Goal: Information Seeking & Learning: Learn about a topic

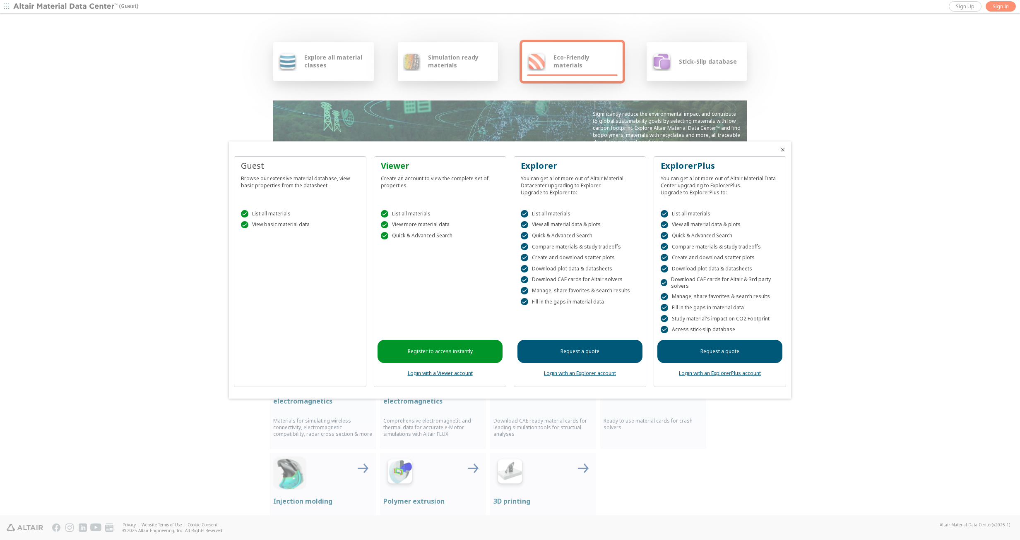
click at [782, 150] on icon "Close" at bounding box center [782, 150] width 7 height 7
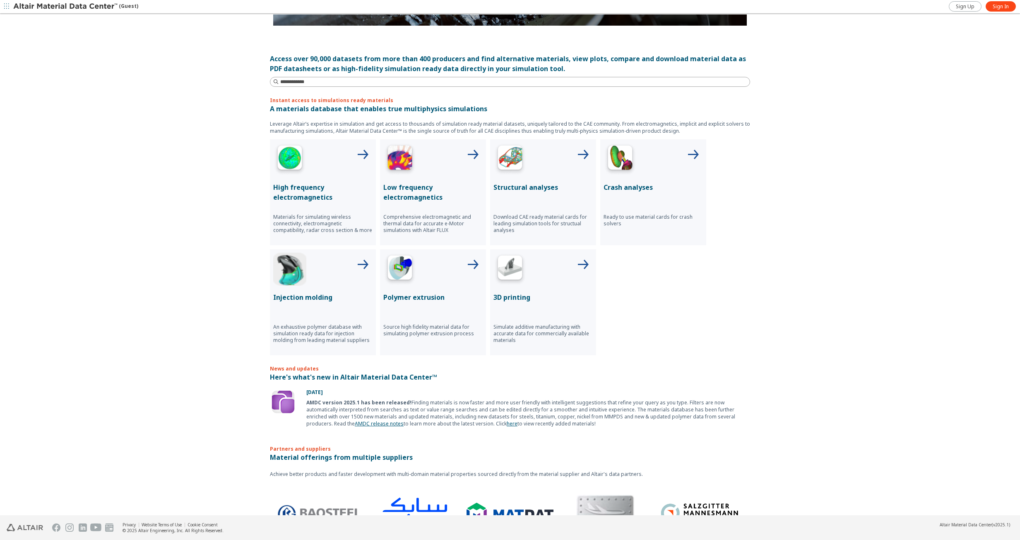
scroll to position [192, 0]
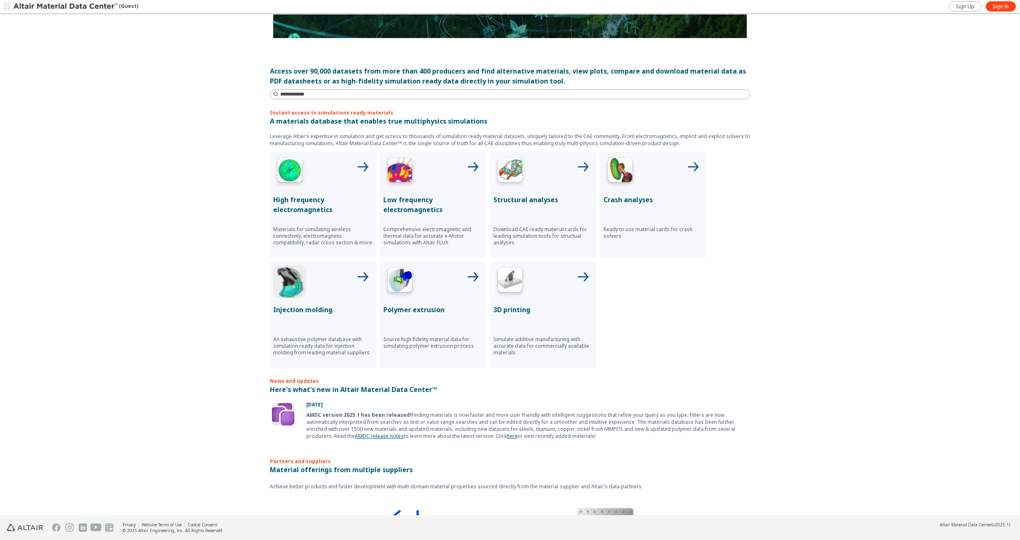
click at [521, 195] on p "Structural analyses" at bounding box center [542, 200] width 99 height 10
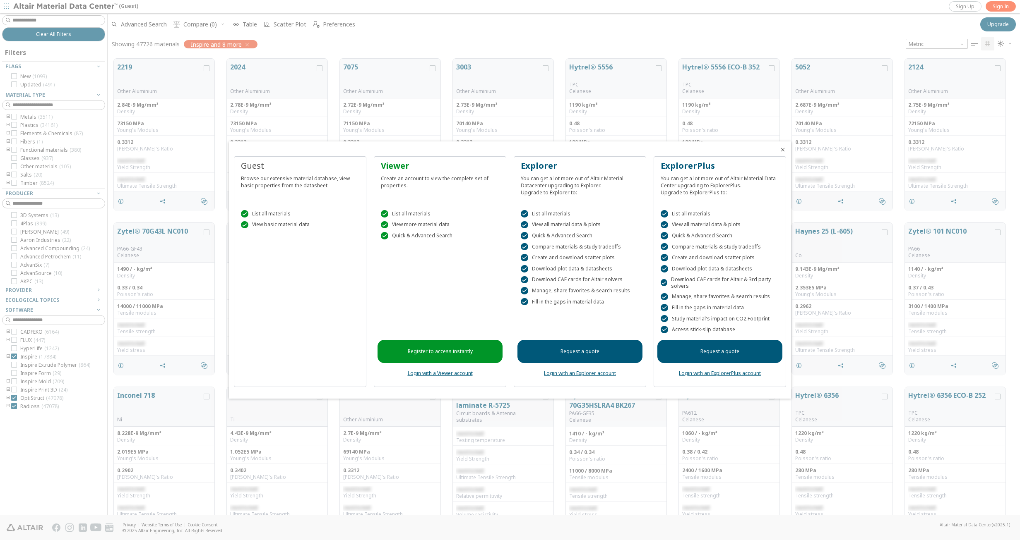
scroll to position [457, 906]
click at [784, 150] on icon "Close" at bounding box center [782, 150] width 7 height 7
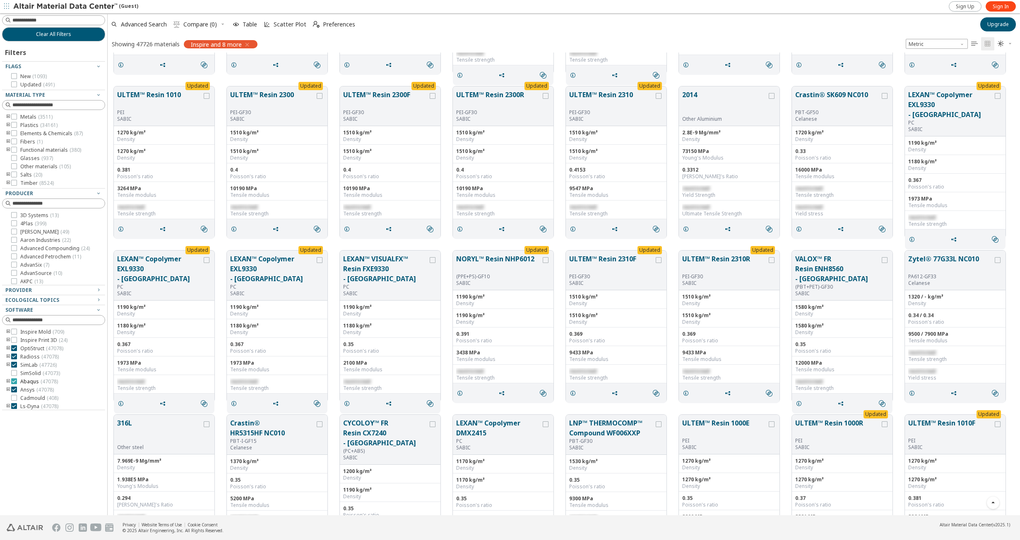
scroll to position [68, 0]
click at [71, 302] on div "Ecological Topics" at bounding box center [50, 300] width 90 height 7
click at [66, 289] on div "Provider" at bounding box center [50, 290] width 90 height 7
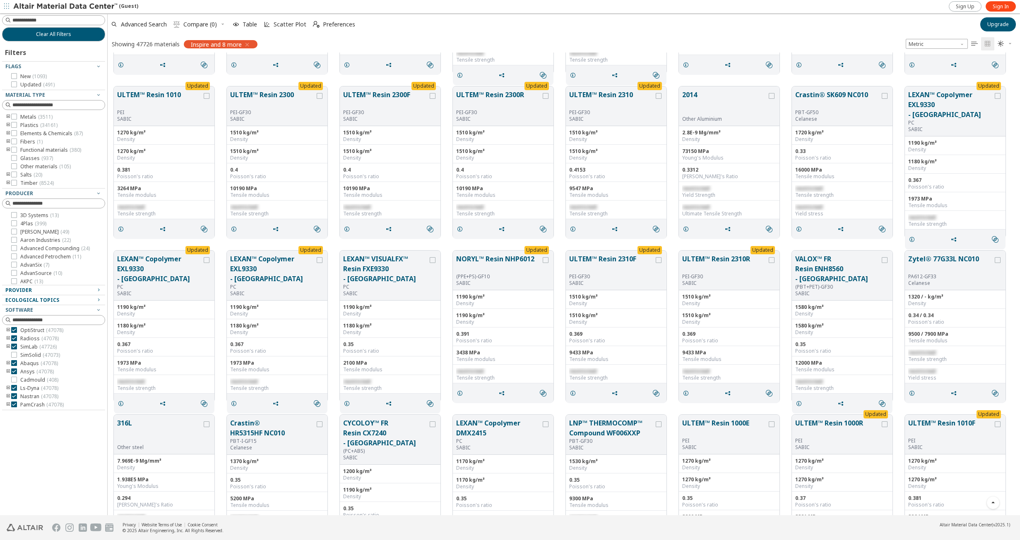
click at [7, 124] on icon "toogle group" at bounding box center [8, 125] width 6 height 7
click at [18, 132] on icon "toogle group" at bounding box center [21, 133] width 6 height 7
click at [39, 157] on icon at bounding box center [39, 158] width 6 height 6
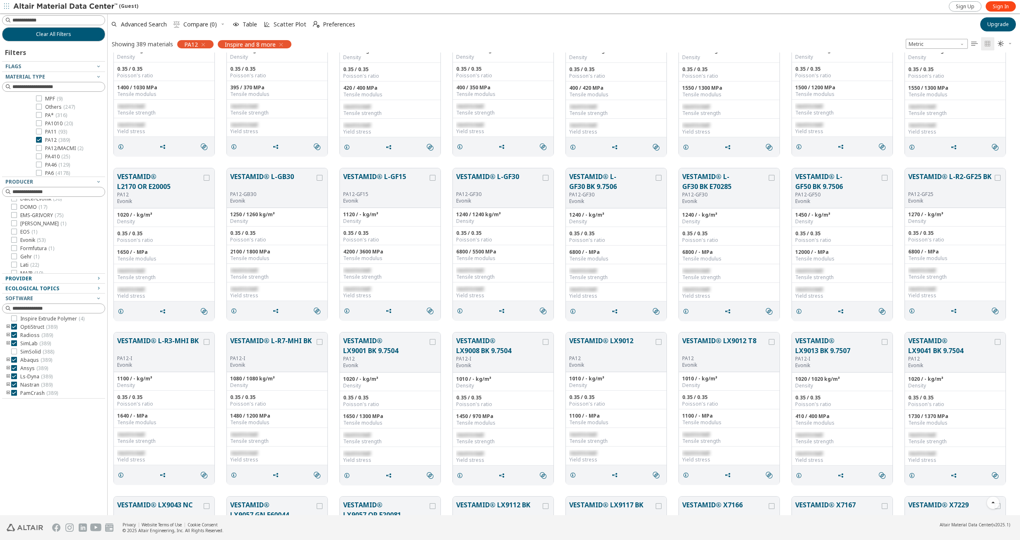
scroll to position [83, 0]
click at [17, 229] on div at bounding box center [14, 229] width 6 height 6
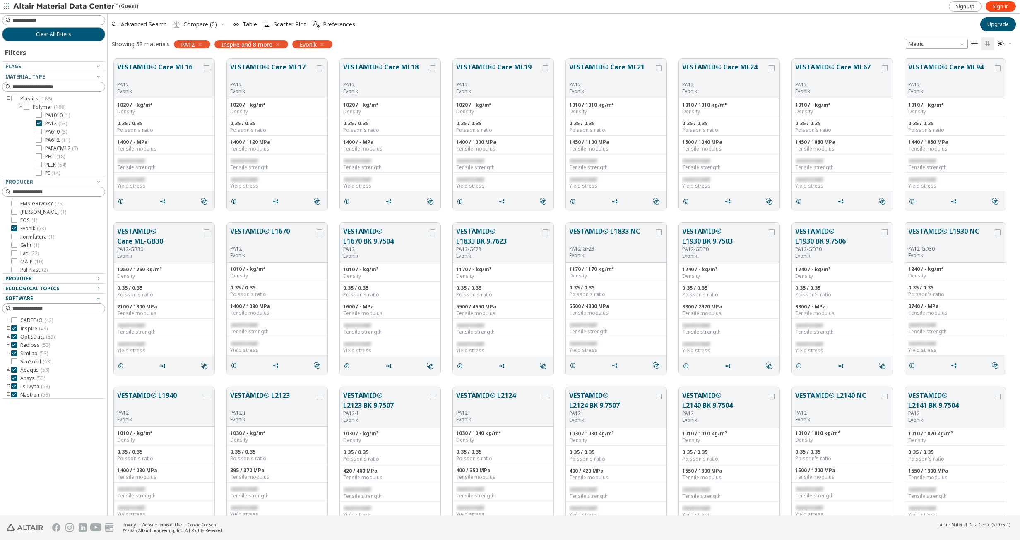
click at [43, 301] on div "Software" at bounding box center [50, 298] width 90 height 7
click at [279, 43] on icon "button" at bounding box center [277, 44] width 7 height 7
click at [9, 98] on icon "toogle group" at bounding box center [8, 99] width 6 height 7
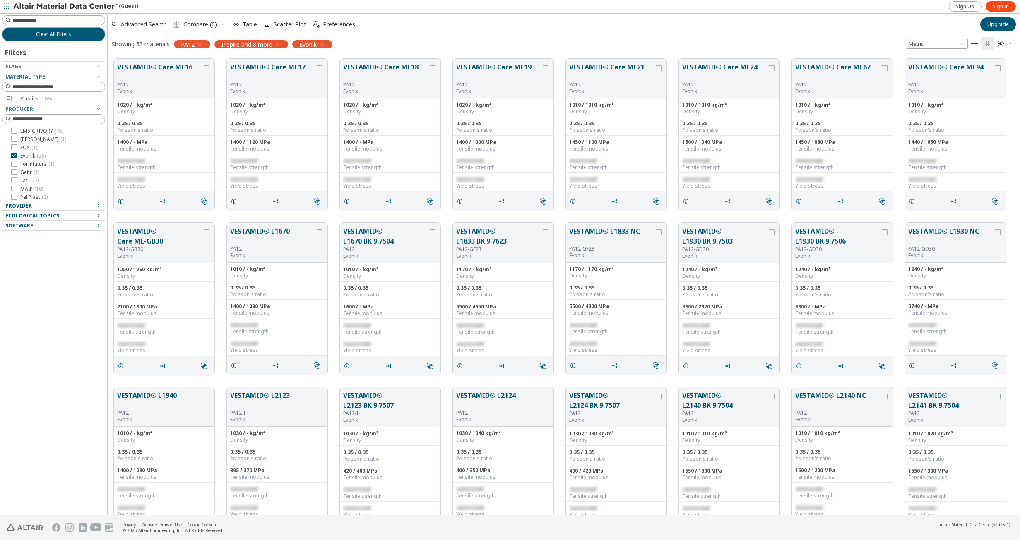
click at [202, 45] on icon "button" at bounding box center [200, 44] width 7 height 7
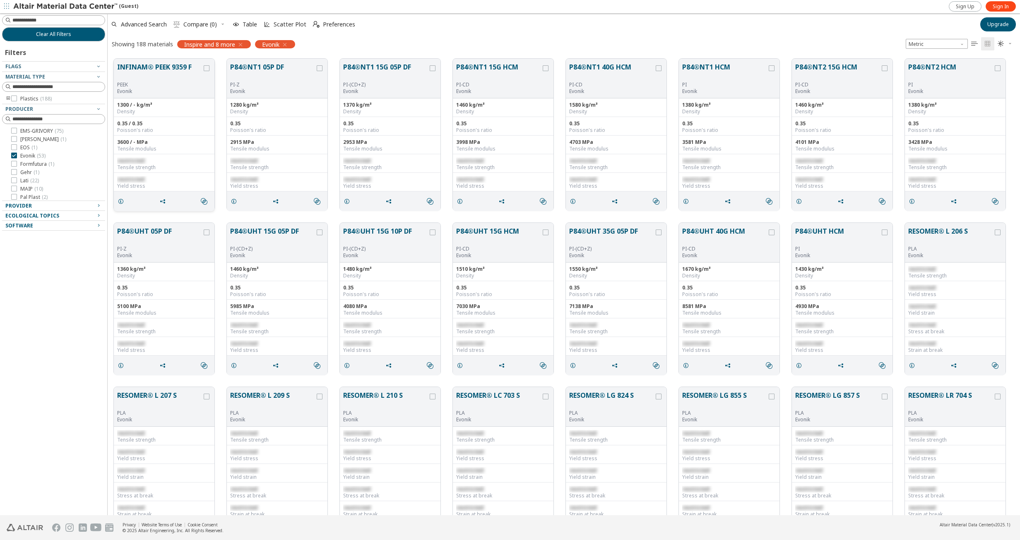
scroll to position [728, 0]
click at [239, 44] on icon "button" at bounding box center [240, 44] width 7 height 7
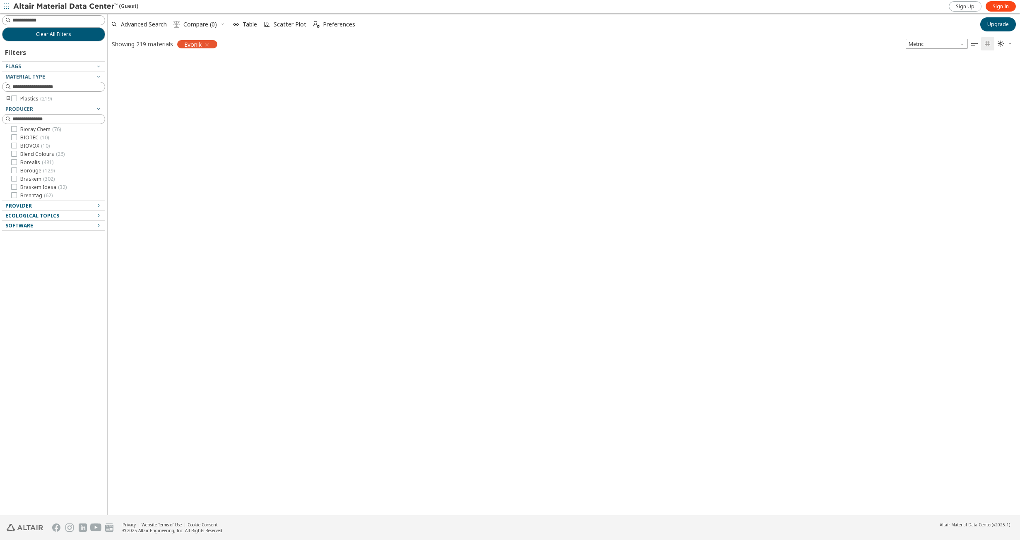
scroll to position [1679, 0]
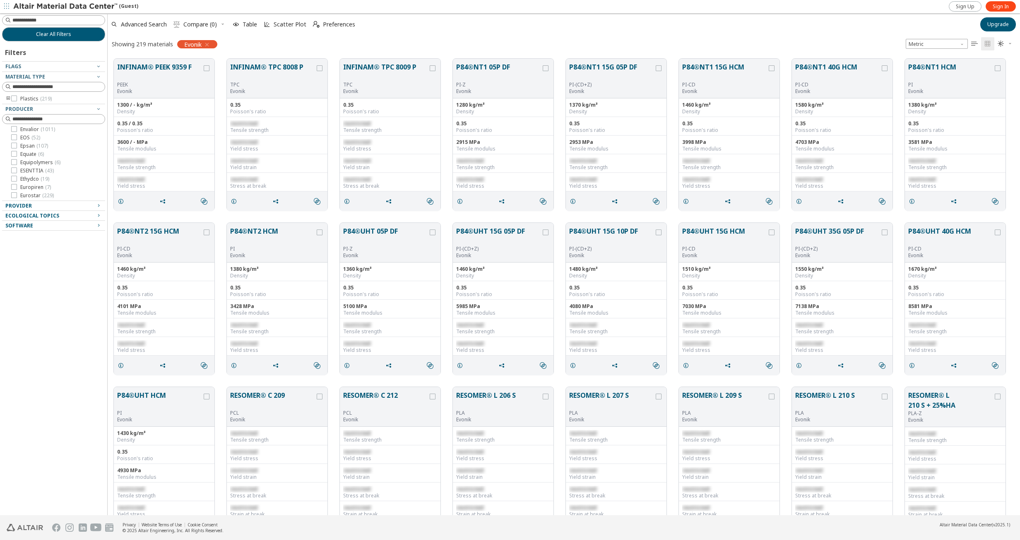
click at [209, 46] on icon "button" at bounding box center [207, 44] width 7 height 7
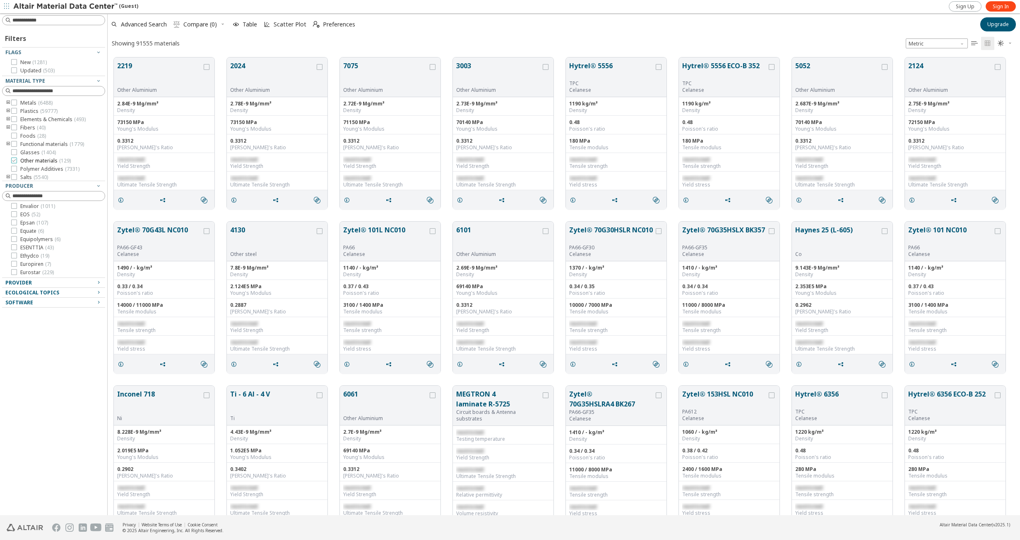
scroll to position [10, 0]
click at [16, 159] on icon at bounding box center [14, 159] width 6 height 6
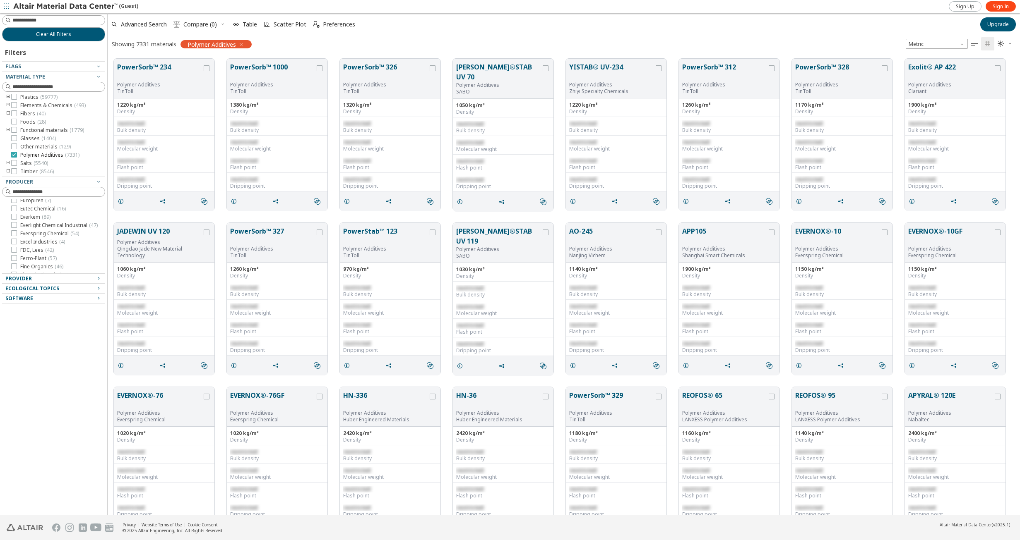
click at [17, 154] on label "Polymer Additives ( 7331 )" at bounding box center [45, 155] width 68 height 7
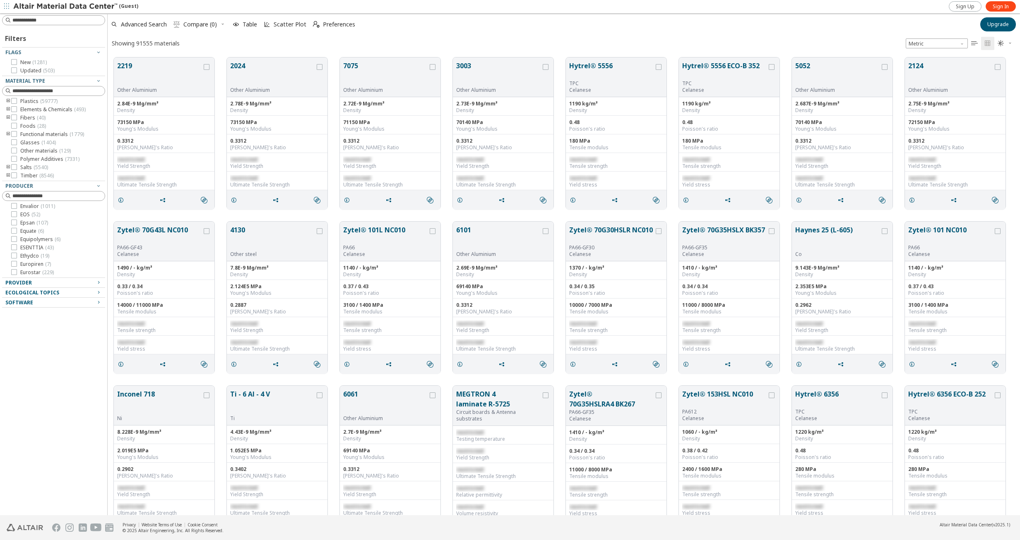
scroll to position [7, 7]
click at [14, 176] on icon at bounding box center [14, 176] width 6 height 6
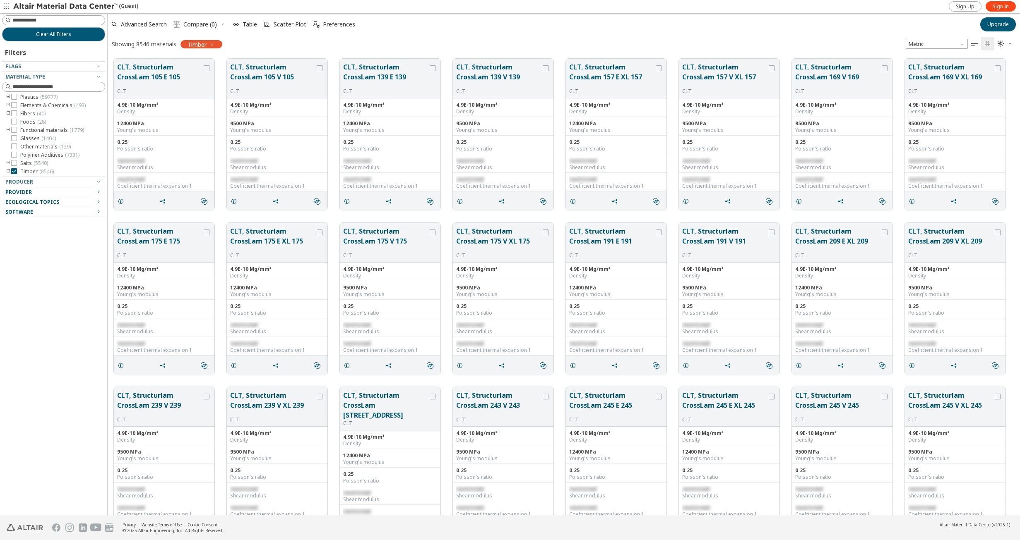
click at [10, 173] on div at bounding box center [51, 175] width 99 height 4
click at [6, 173] on div at bounding box center [51, 175] width 99 height 4
click at [7, 171] on icon "toogle group" at bounding box center [8, 171] width 6 height 7
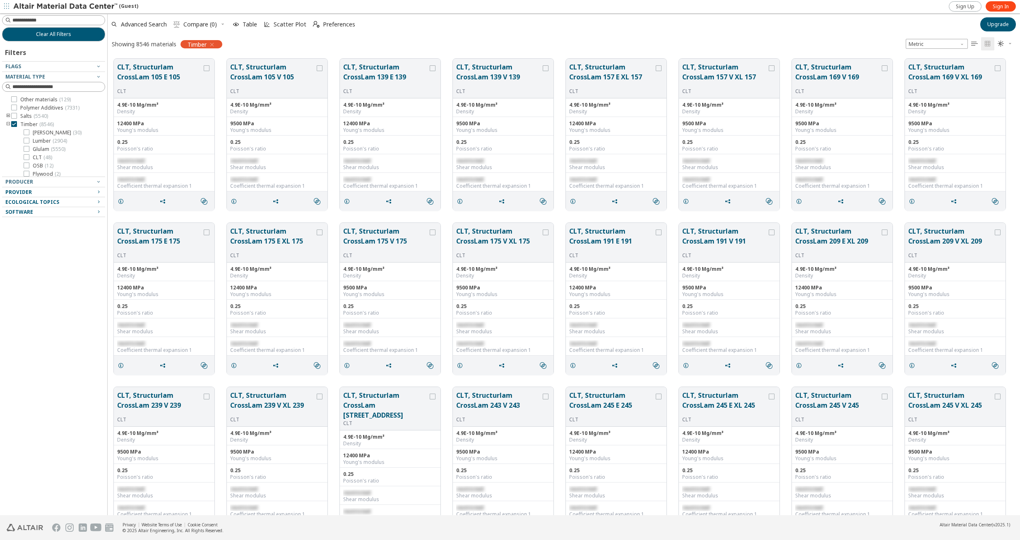
scroll to position [60, 0]
click at [28, 130] on icon at bounding box center [27, 130] width 6 height 6
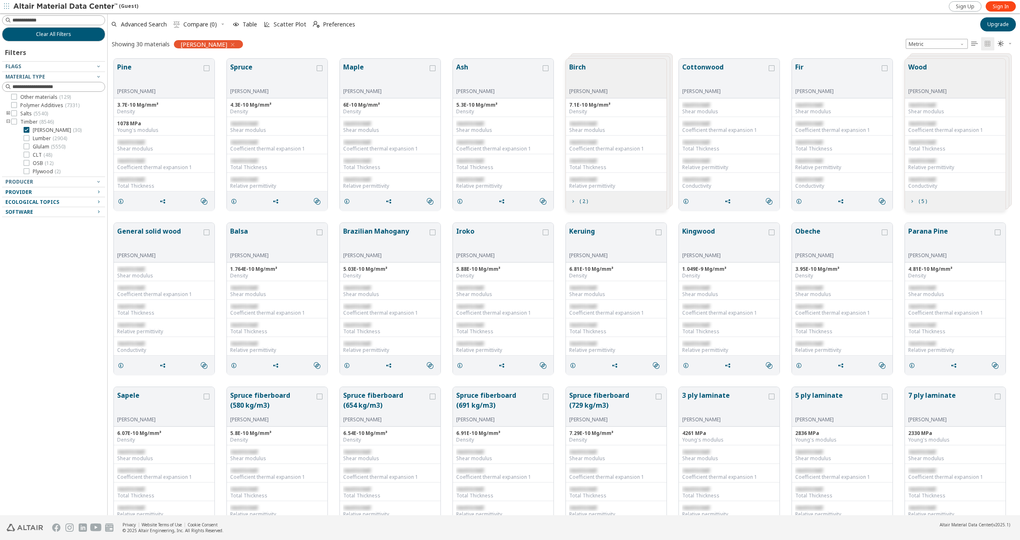
click at [63, 185] on div at bounding box center [51, 185] width 99 height 4
click at [99, 183] on div at bounding box center [51, 185] width 99 height 4
click at [97, 181] on icon "button" at bounding box center [98, 181] width 7 height 7
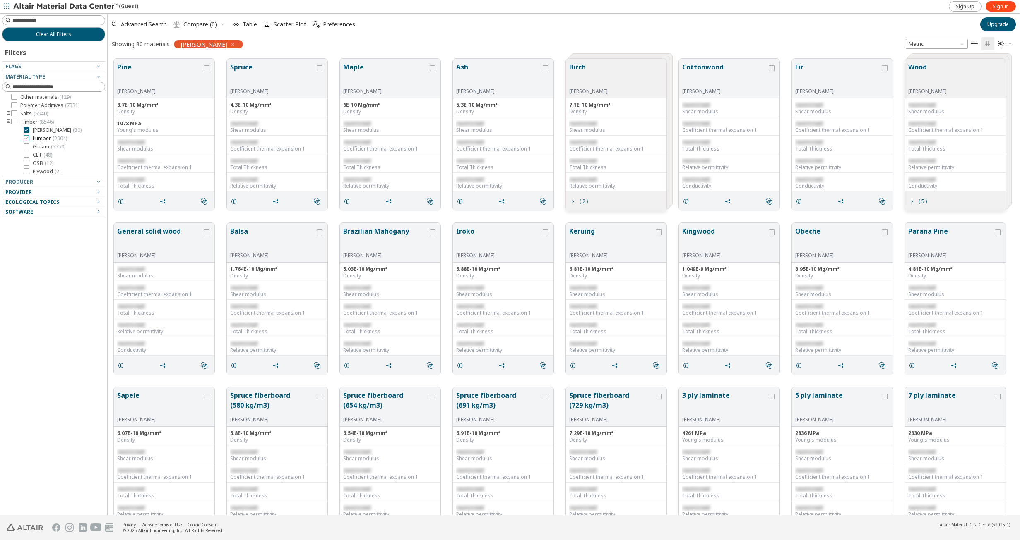
click at [27, 141] on label "Lumber ( 2904 )" at bounding box center [45, 138] width 43 height 7
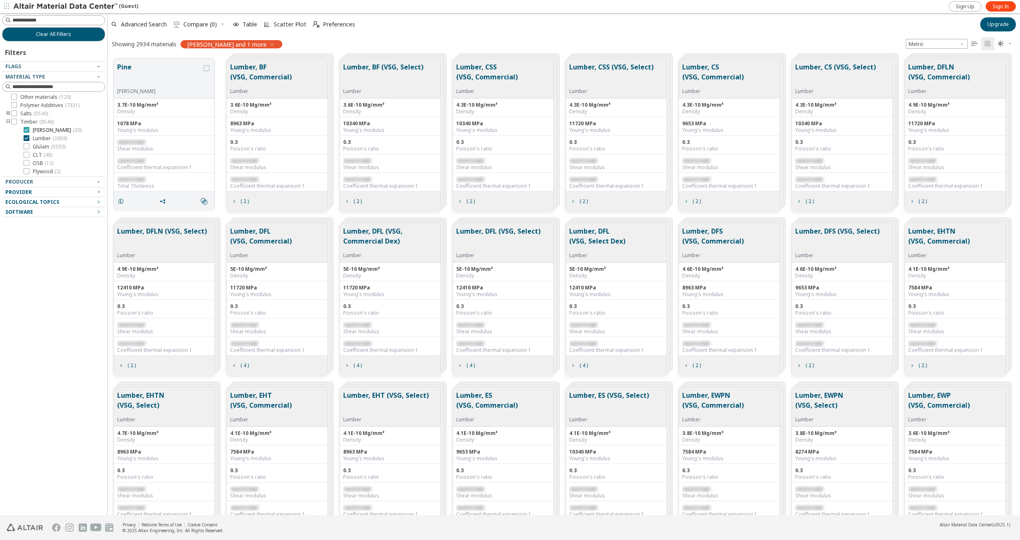
click at [28, 132] on icon at bounding box center [27, 130] width 6 height 6
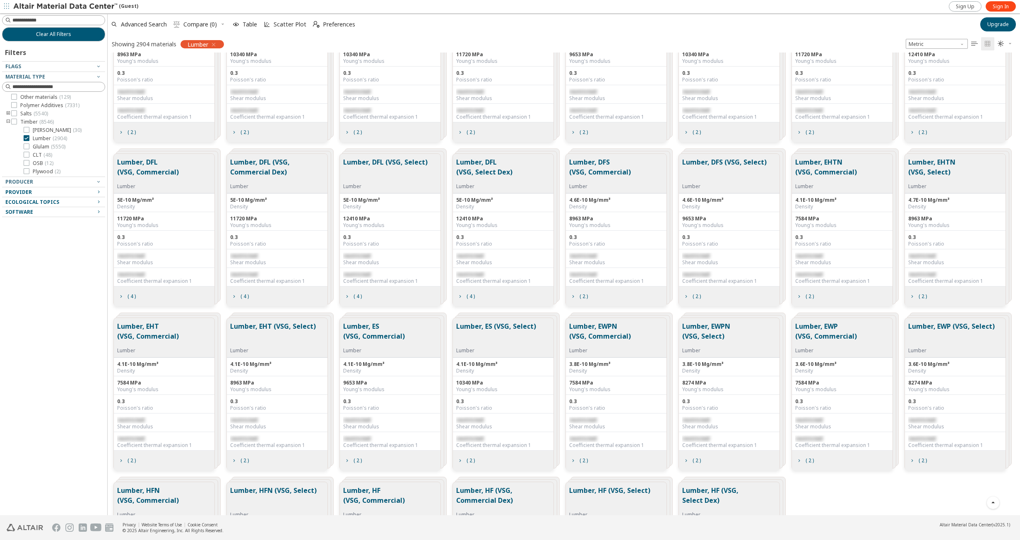
scroll to position [166, 0]
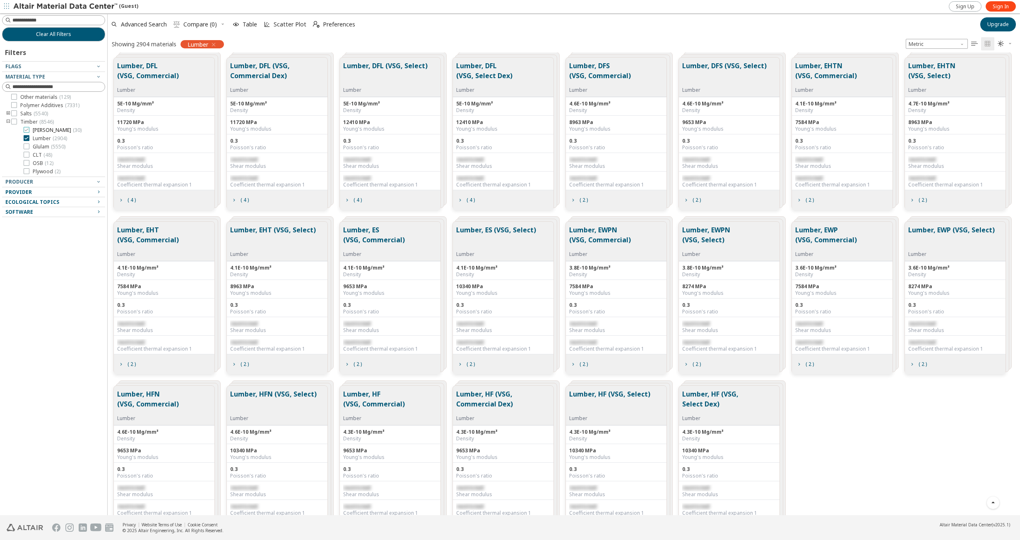
click at [29, 130] on icon at bounding box center [27, 130] width 6 height 6
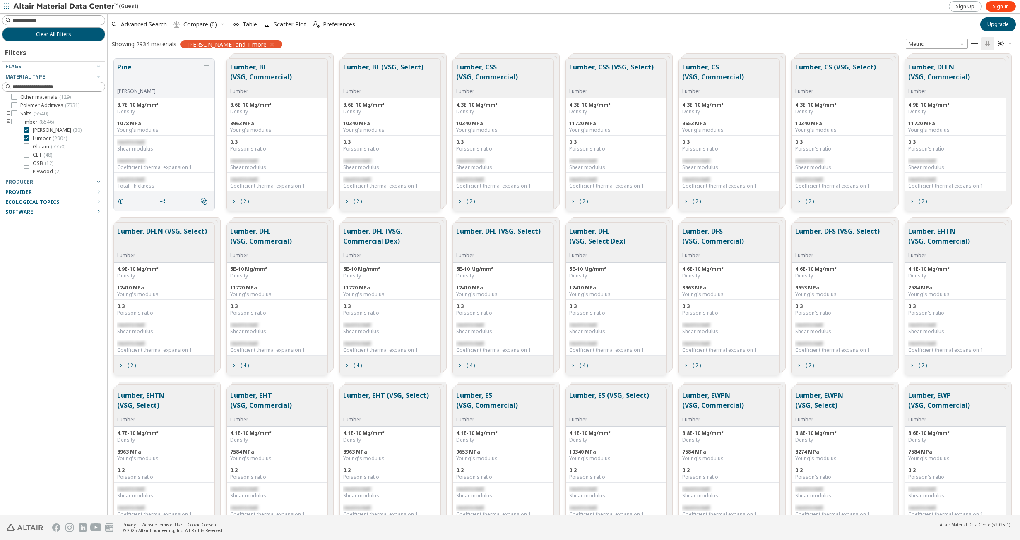
click at [26, 139] on icon at bounding box center [27, 138] width 6 height 6
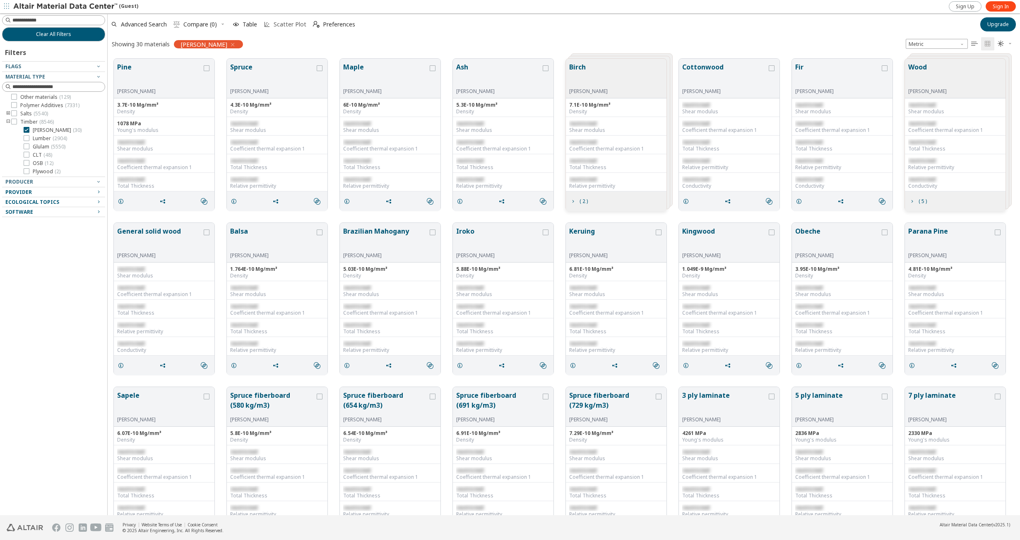
click at [286, 23] on span "Scatter Plot" at bounding box center [290, 25] width 33 height 6
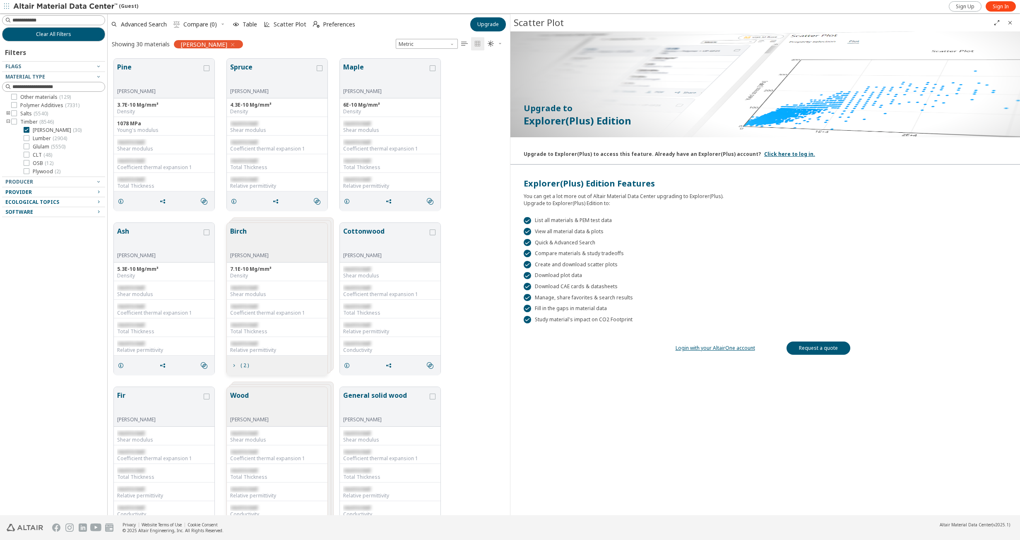
click at [1010, 26] on icon "Close" at bounding box center [1010, 22] width 7 height 7
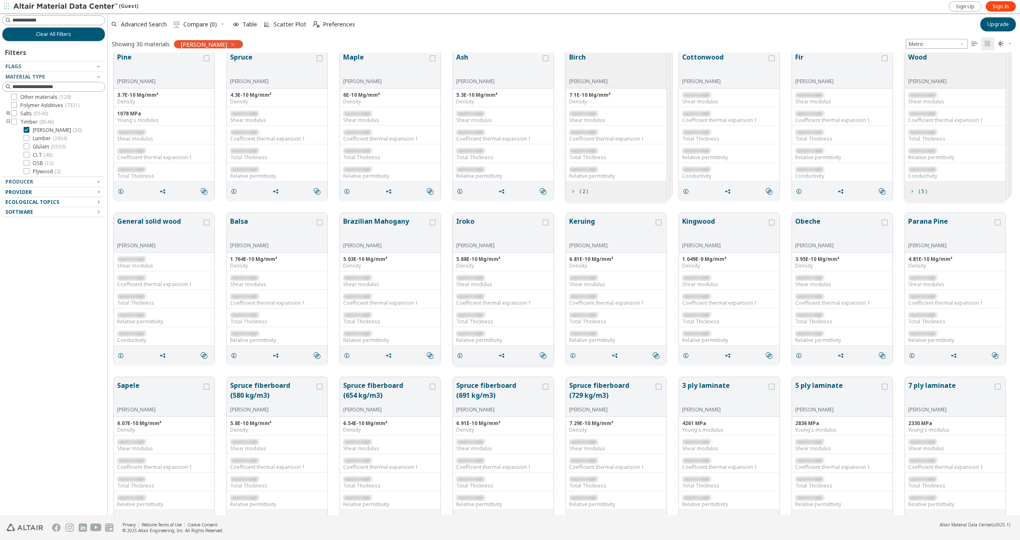
scroll to position [0, 0]
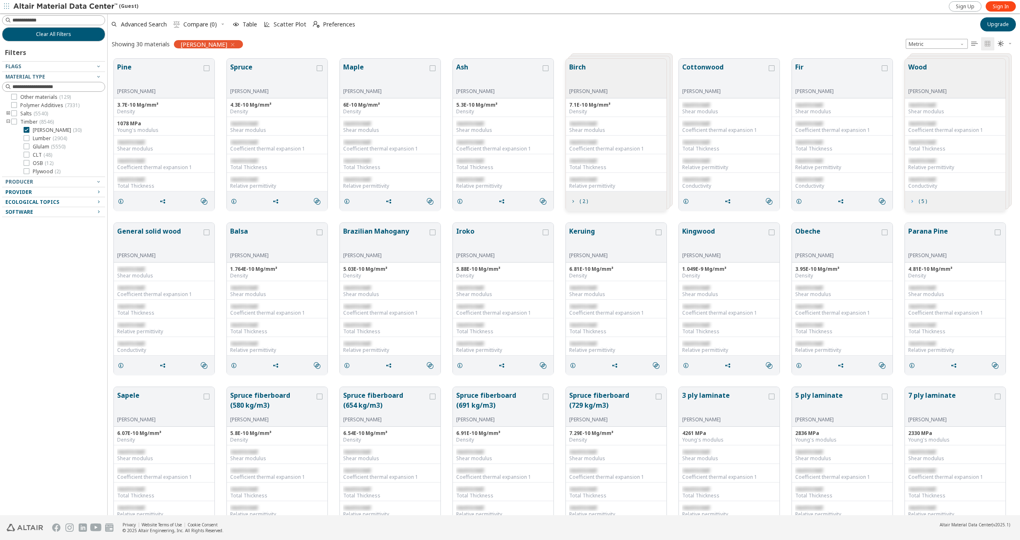
click at [911, 200] on icon "grid" at bounding box center [911, 201] width 7 height 7
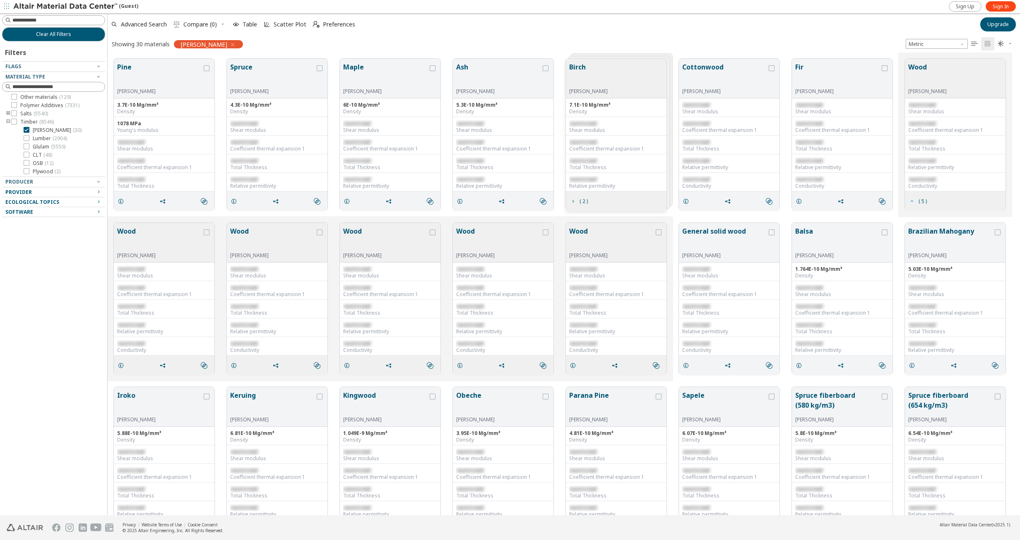
click at [911, 200] on icon "grid" at bounding box center [911, 201] width 7 height 7
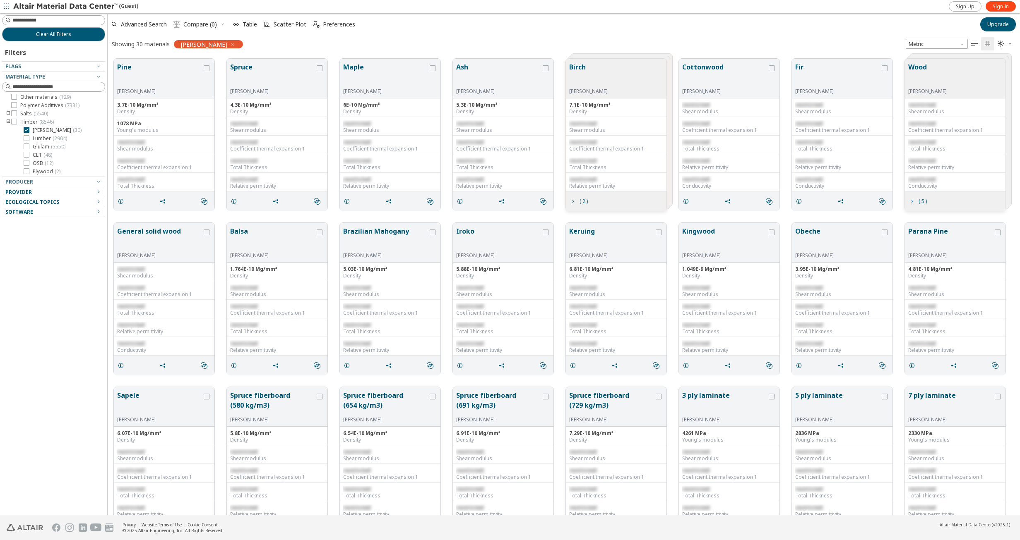
click at [912, 203] on icon "grid" at bounding box center [911, 201] width 7 height 7
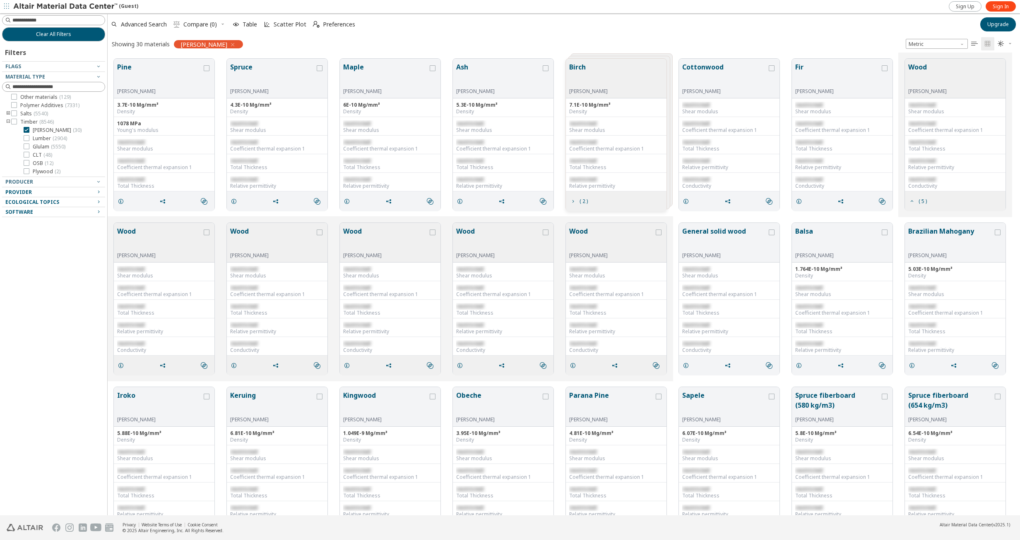
click at [606, 67] on div "Birch Woods" at bounding box center [616, 79] width 101 height 40
click at [584, 199] on span "( 2 )" at bounding box center [583, 201] width 8 height 5
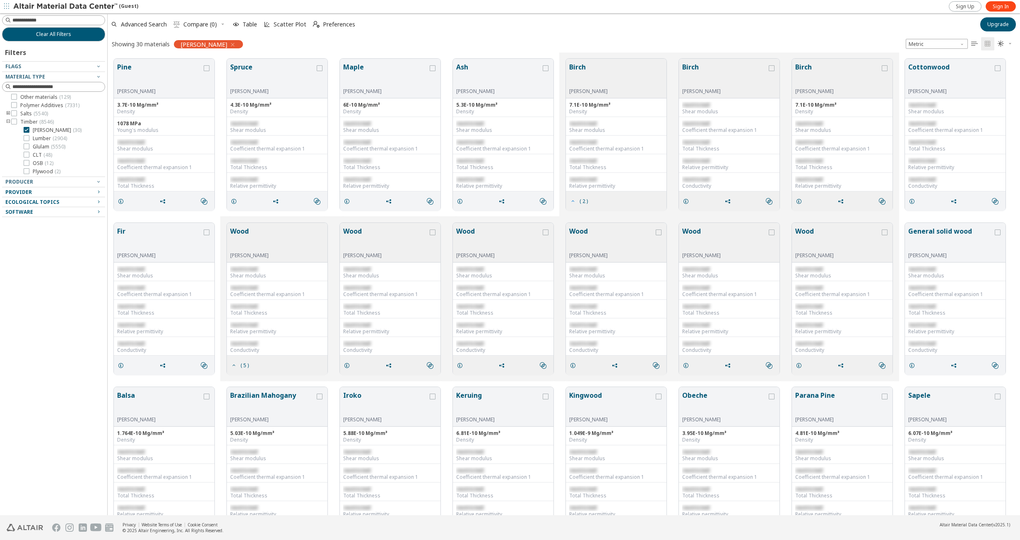
click at [581, 201] on span "( 2 )" at bounding box center [583, 201] width 8 height 5
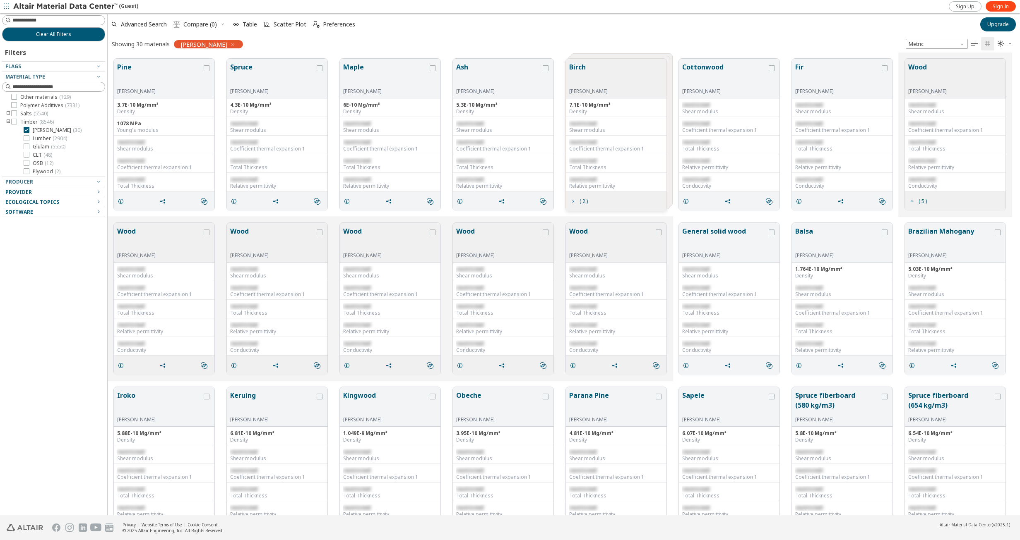
click at [581, 201] on span "( 2 )" at bounding box center [583, 201] width 8 height 5
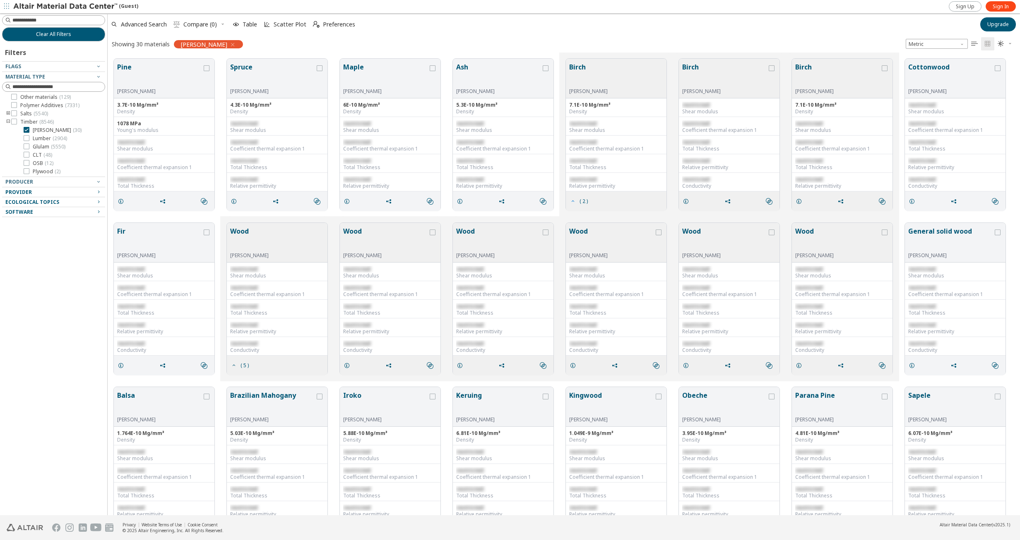
click at [581, 201] on span "( 2 )" at bounding box center [583, 201] width 8 height 5
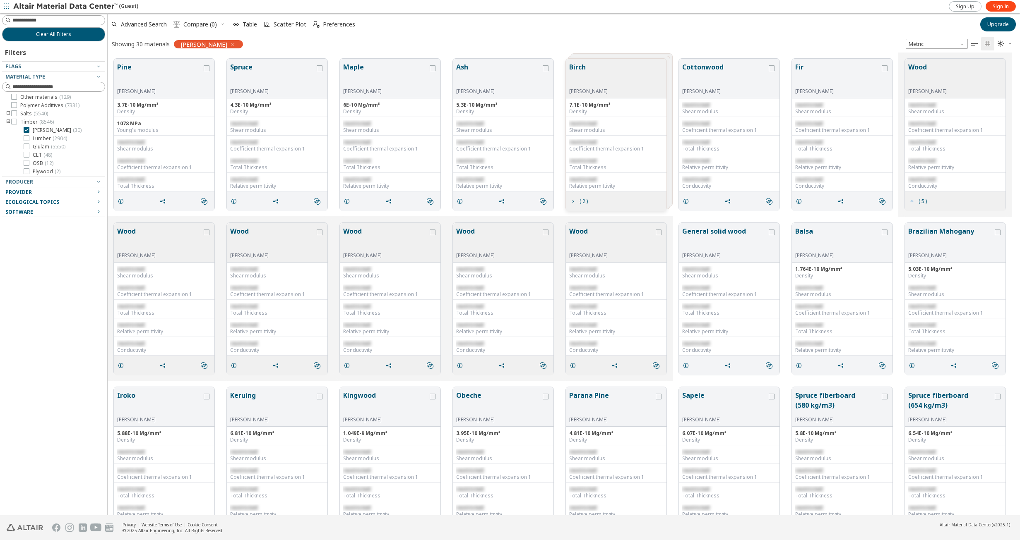
click at [925, 201] on span "( 5 )" at bounding box center [922, 201] width 8 height 5
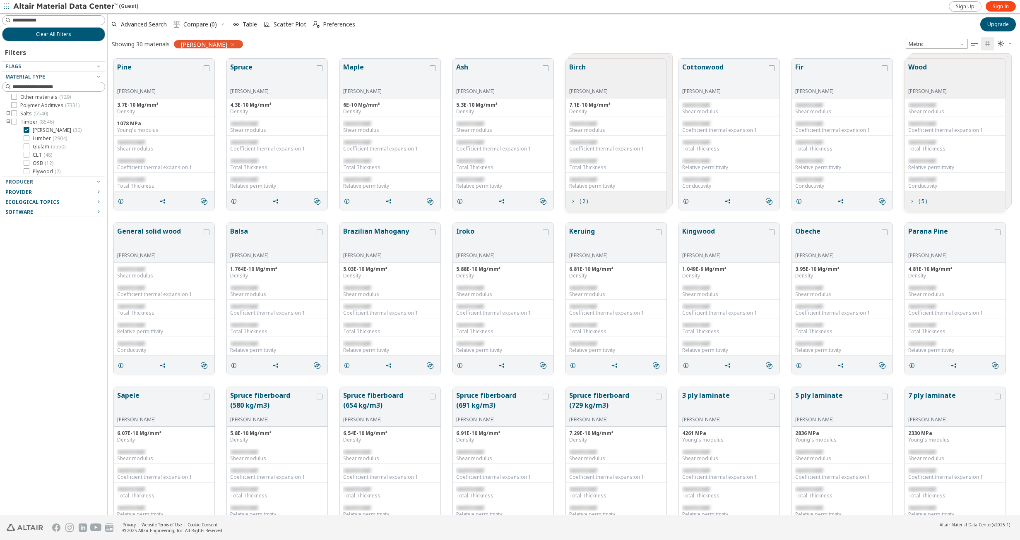
click at [925, 201] on span "( 5 )" at bounding box center [922, 201] width 8 height 5
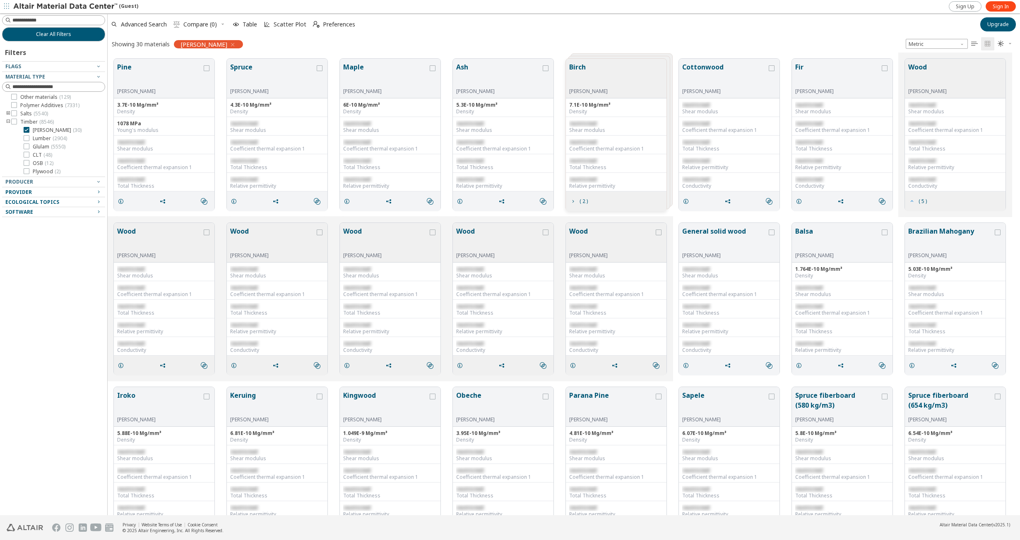
click at [925, 201] on span "( 5 )" at bounding box center [922, 201] width 8 height 5
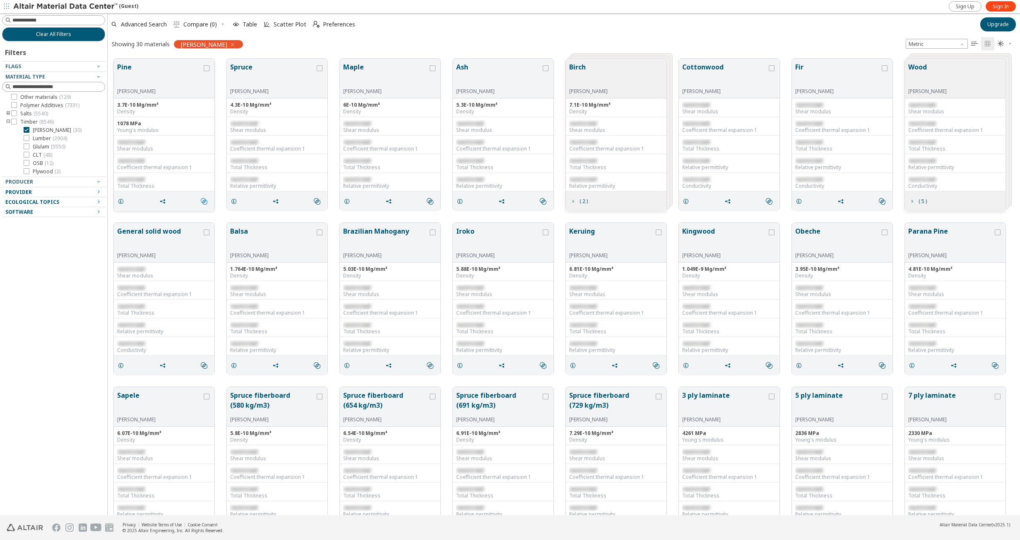
click at [207, 200] on icon "" at bounding box center [204, 201] width 7 height 7
click at [229, 211] on span "Similar Mechanical Properties" at bounding box center [240, 215] width 79 height 13
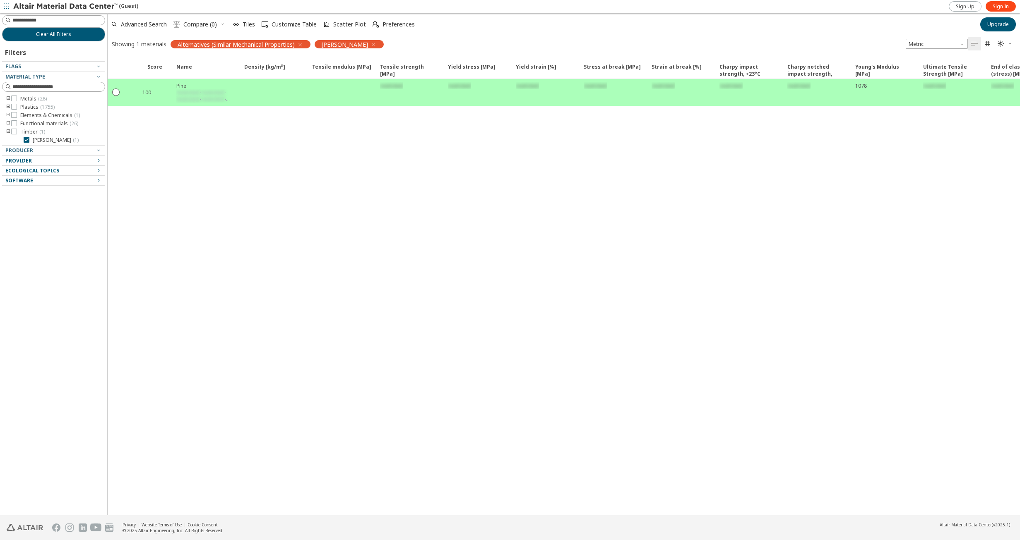
click at [303, 46] on icon "button" at bounding box center [300, 44] width 7 height 7
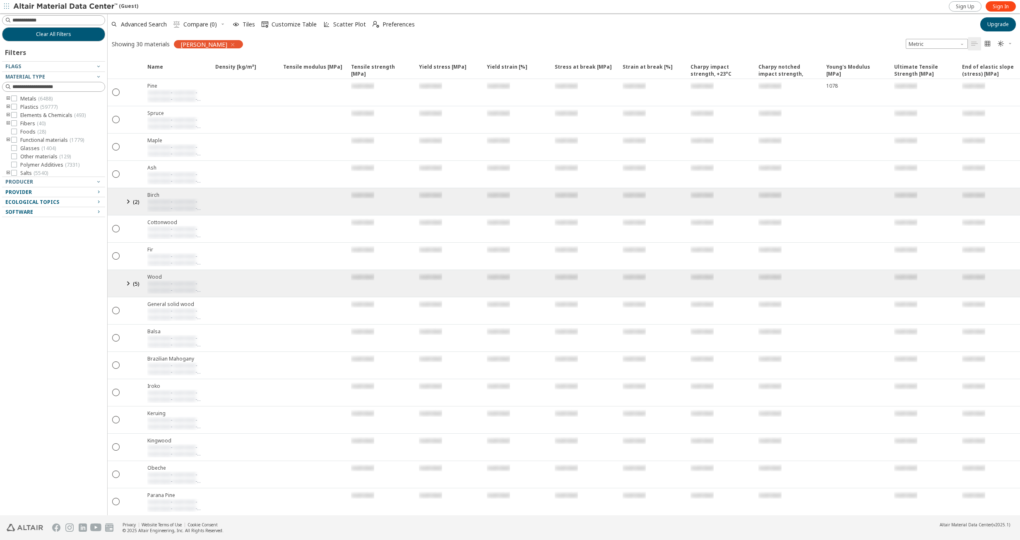
click at [229, 43] on icon "button" at bounding box center [232, 44] width 7 height 7
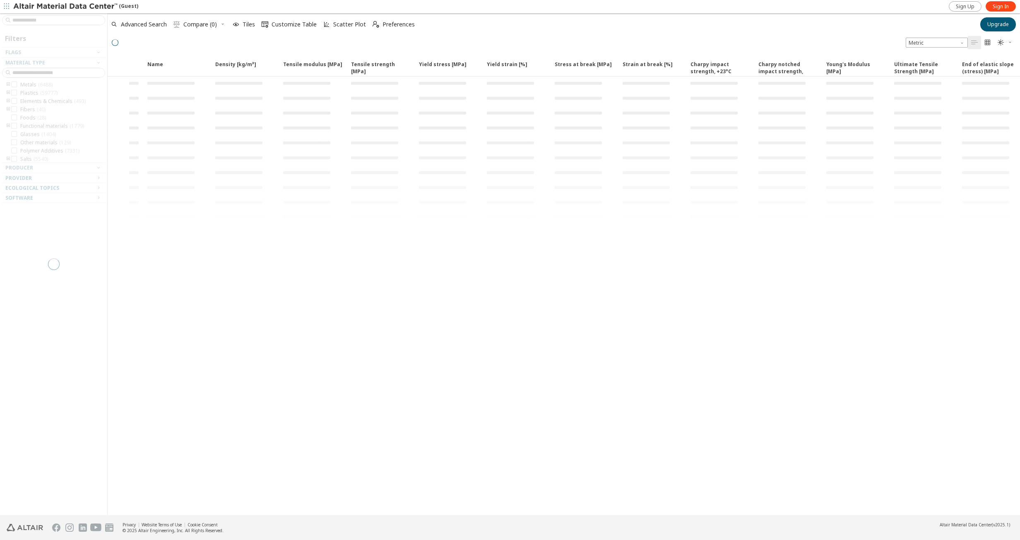
click at [69, 9] on img at bounding box center [66, 6] width 106 height 8
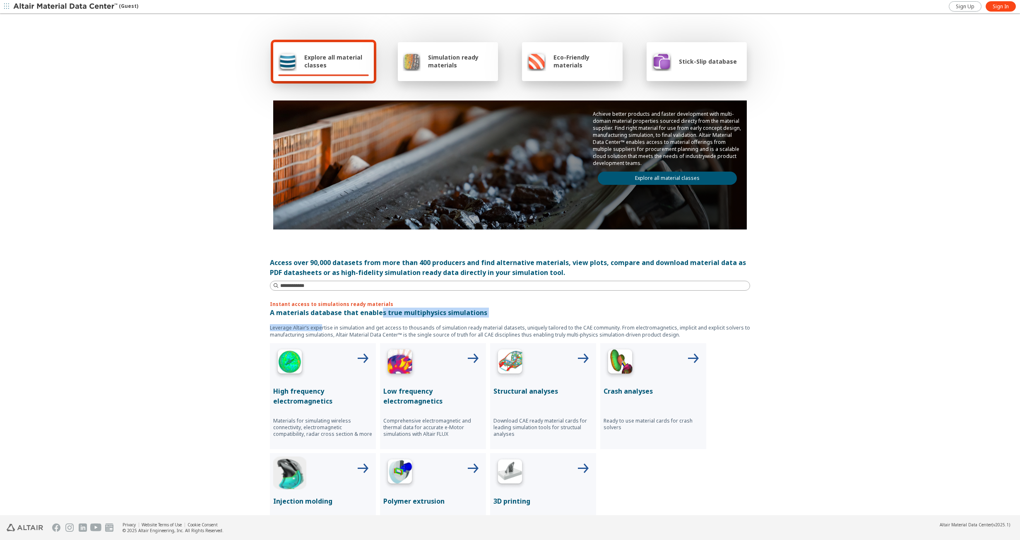
drag, startPoint x: 316, startPoint y: 317, endPoint x: 377, endPoint y: 314, distance: 60.5
click at [377, 314] on div "Instant access to simulations ready materials A materials database that enables…" at bounding box center [510, 430] width 480 height 259
drag, startPoint x: 377, startPoint y: 314, endPoint x: 387, endPoint y: 316, distance: 10.9
click at [387, 316] on p "A materials database that enables true multiphysics simulations" at bounding box center [510, 313] width 480 height 10
click at [423, 317] on p "A materials database that enables true multiphysics simulations" at bounding box center [510, 313] width 480 height 10
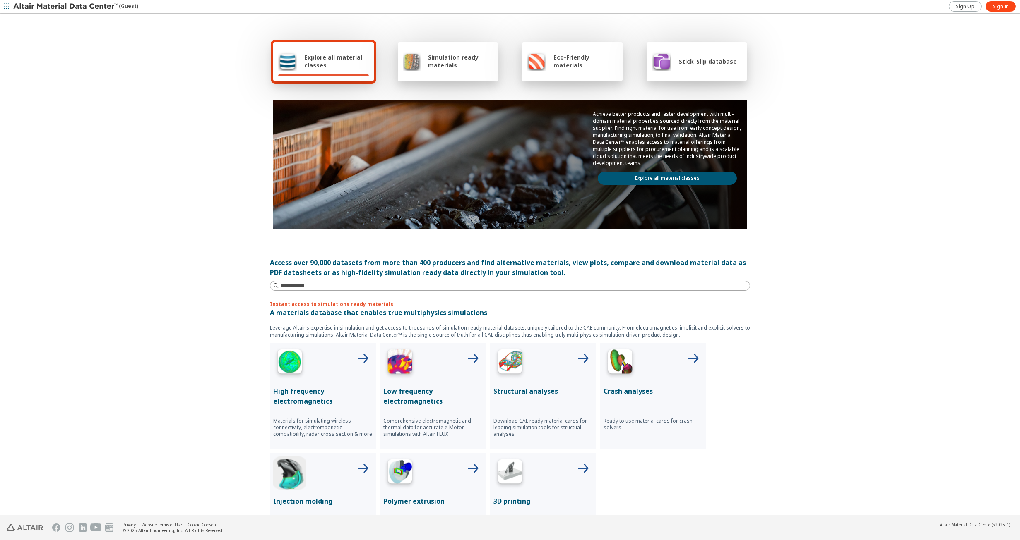
click at [430, 69] on span "Simulation ready materials" at bounding box center [460, 61] width 65 height 16
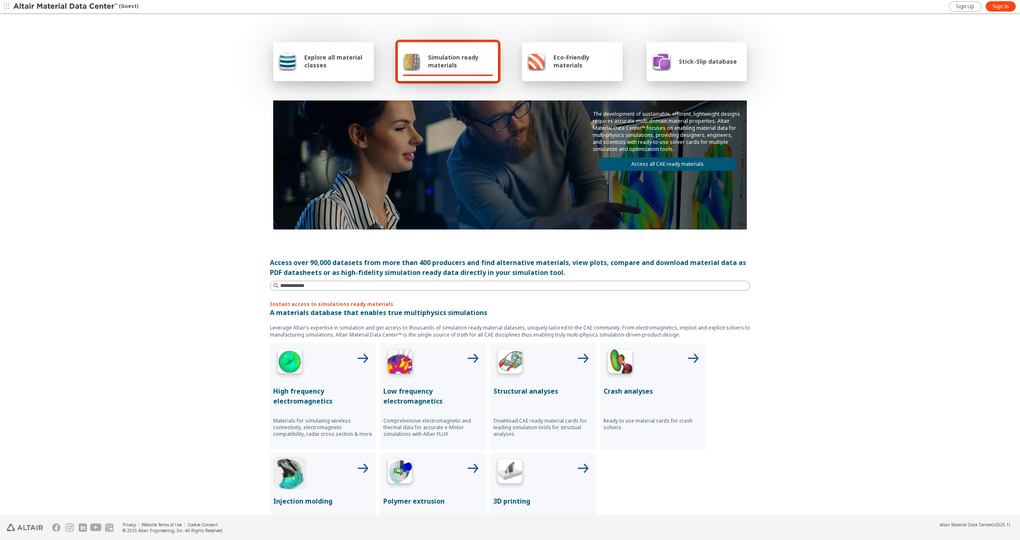
click at [576, 62] on span "Eco-Friendly materials" at bounding box center [585, 61] width 64 height 16
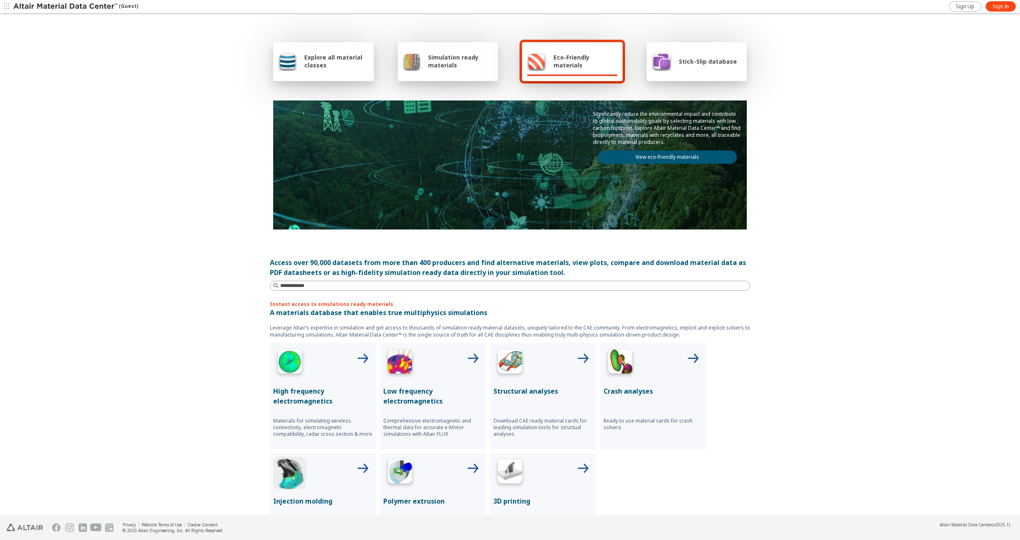
click at [699, 67] on div "Stick-Slip database" at bounding box center [693, 61] width 85 height 20
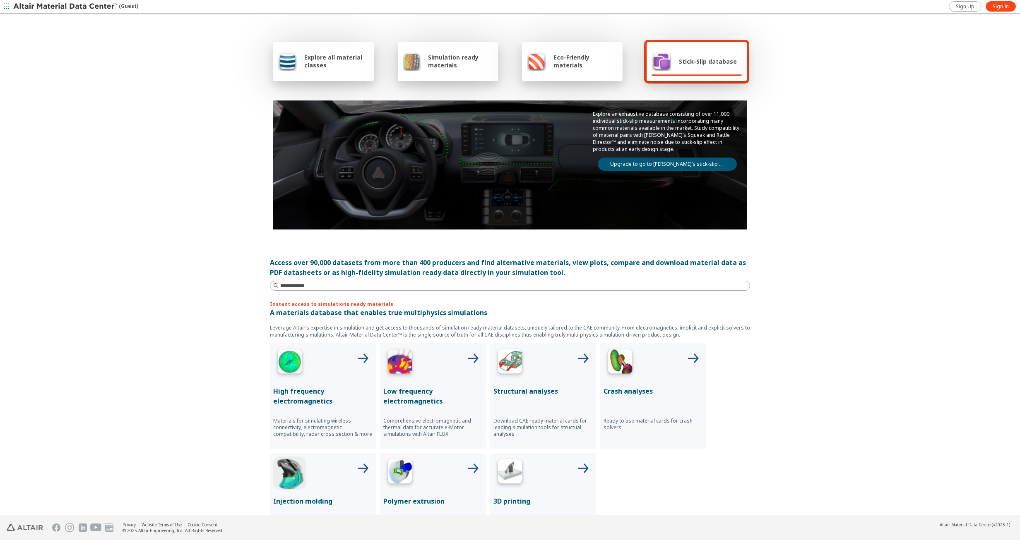
click at [328, 58] on span "Explore all material classes" at bounding box center [336, 61] width 65 height 16
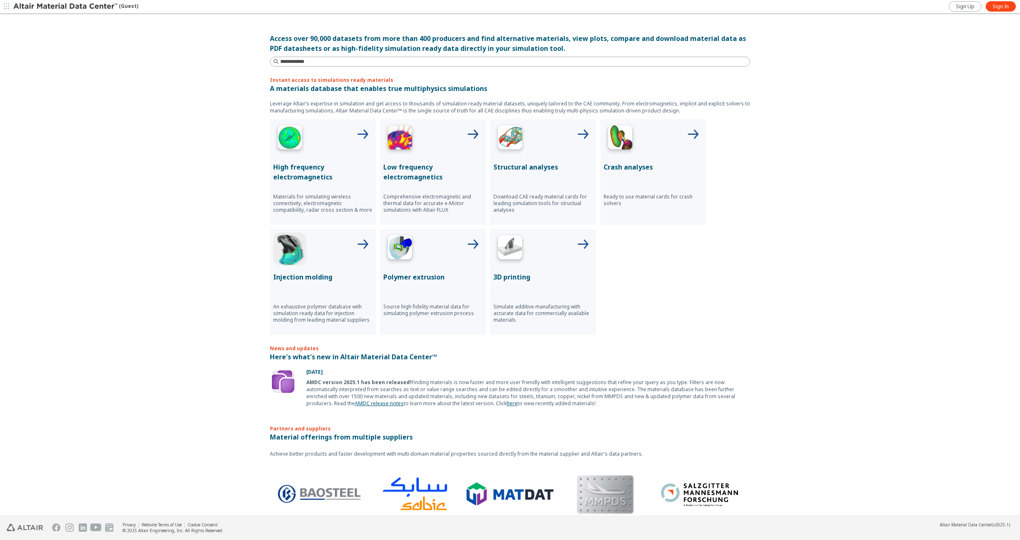
scroll to position [233, 0]
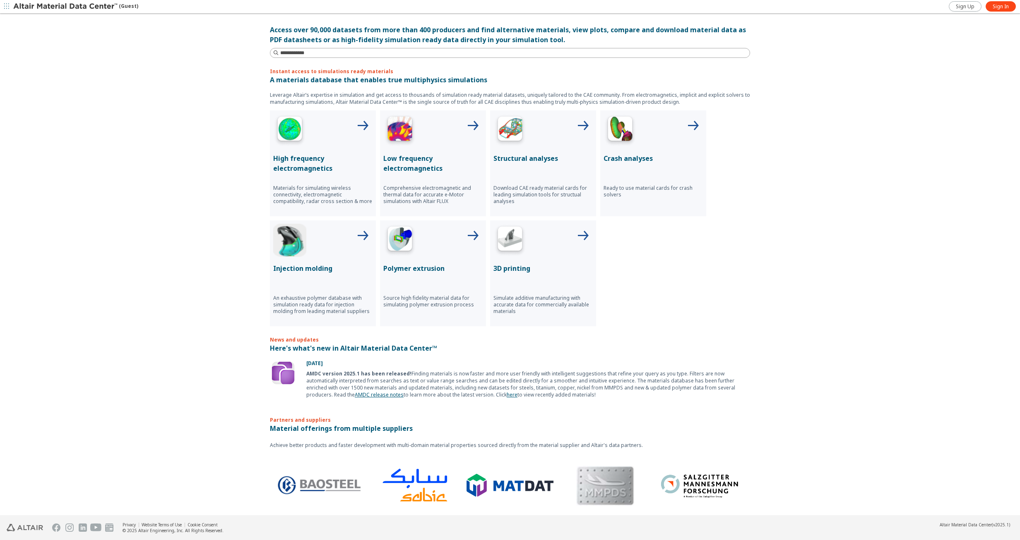
click at [7, 9] on icon "button" at bounding box center [6, 6] width 5 height 5
click at [153, 138] on div "Explore all material classes Simulation ready materials Eco-Friendly materials …" at bounding box center [510, 32] width 1020 height 502
click at [127, 5] on div "(Guest)" at bounding box center [75, 6] width 125 height 8
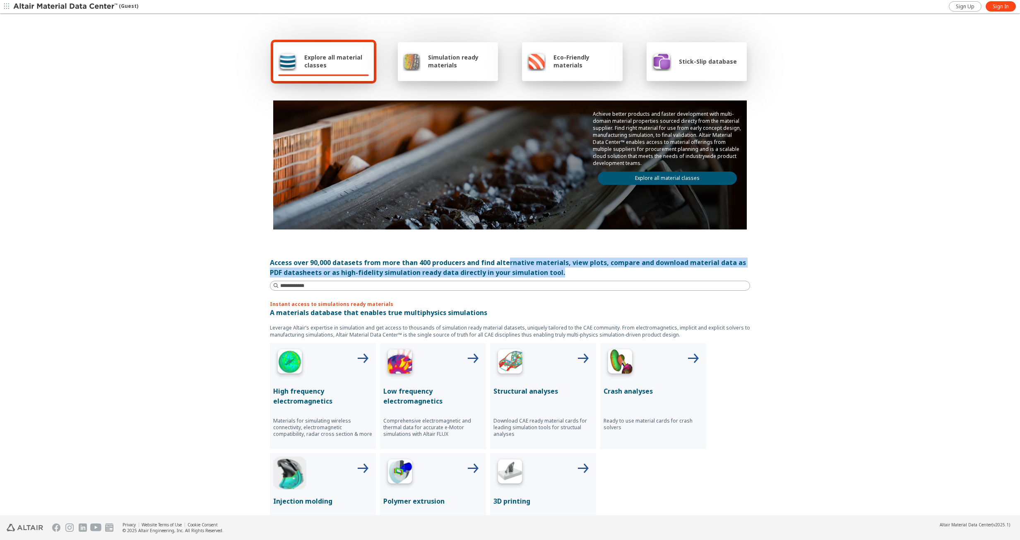
drag, startPoint x: 505, startPoint y: 263, endPoint x: 673, endPoint y: 269, distance: 168.2
click at [673, 269] on div "Access over 90,000 datasets from more than 400 producers and find alternative m…" at bounding box center [510, 268] width 480 height 20
drag, startPoint x: 673, startPoint y: 269, endPoint x: 646, endPoint y: 276, distance: 28.1
click at [646, 276] on div "Access over 90,000 datasets from more than 400 producers and find alternative m…" at bounding box center [510, 268] width 480 height 20
click at [516, 283] on input at bounding box center [510, 285] width 478 height 9
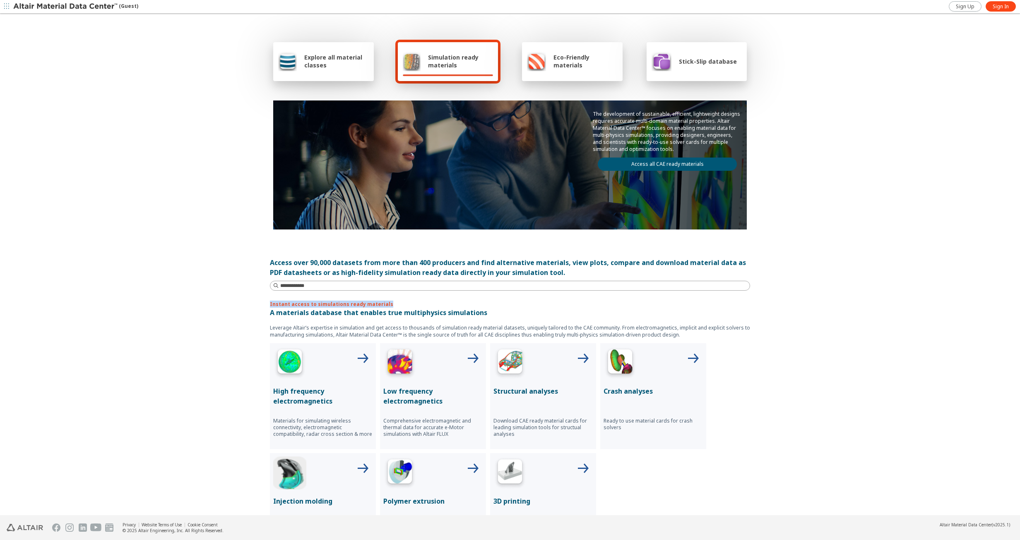
drag, startPoint x: 267, startPoint y: 304, endPoint x: 384, endPoint y: 298, distance: 117.7
click at [384, 298] on div "Explore all material classes Simulation ready materials Eco-Friendly materials …" at bounding box center [510, 265] width 497 height 502
click at [276, 311] on p "A materials database that enables true multiphysics simulations" at bounding box center [510, 313] width 480 height 10
drag, startPoint x: 281, startPoint y: 312, endPoint x: 473, endPoint y: 309, distance: 192.1
click at [473, 309] on p "A materials database that enables true multiphysics simulations" at bounding box center [510, 313] width 480 height 10
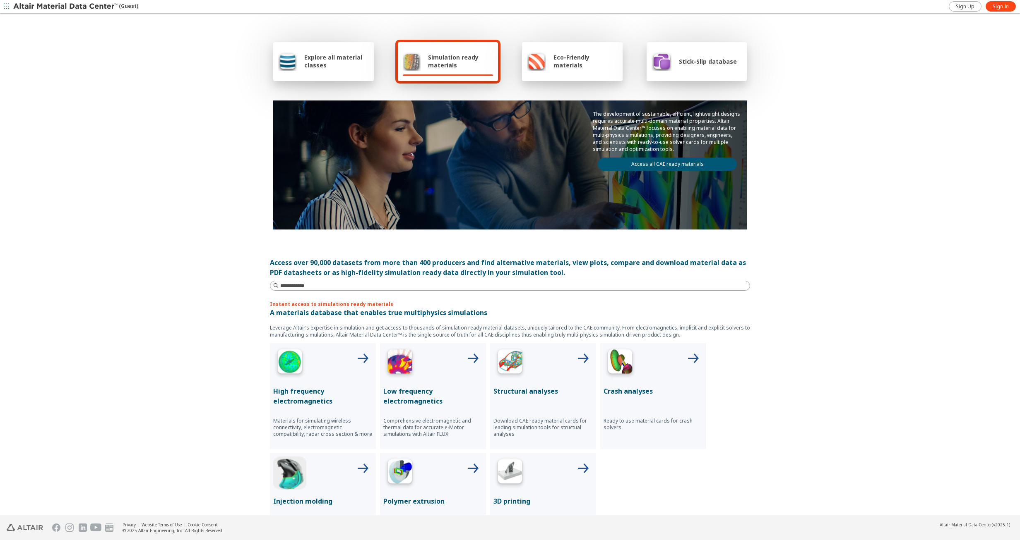
drag, startPoint x: 473, startPoint y: 309, endPoint x: 490, endPoint y: 313, distance: 17.0
click at [490, 313] on p "A materials database that enables true multiphysics simulations" at bounding box center [510, 313] width 480 height 10
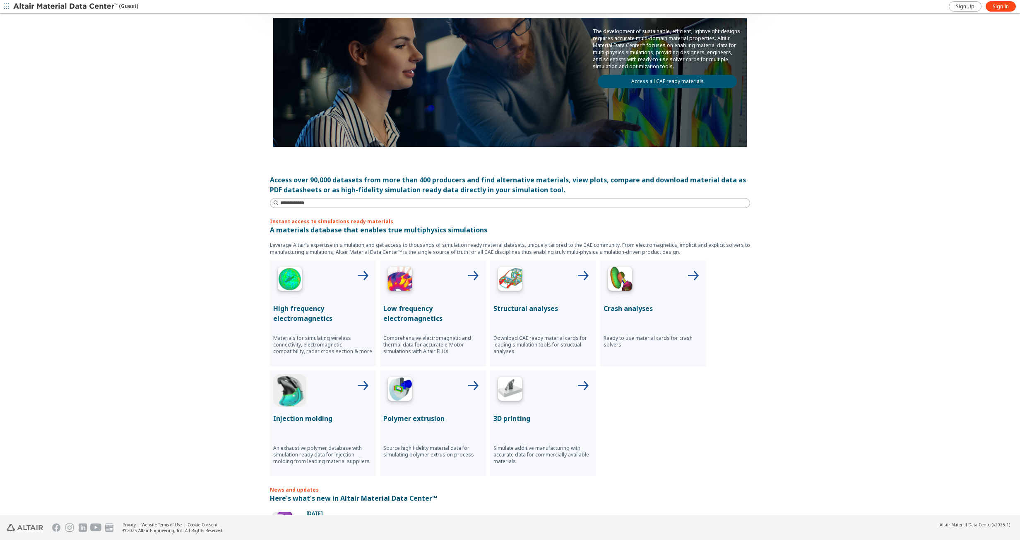
click at [581, 387] on icon at bounding box center [583, 387] width 20 height 20
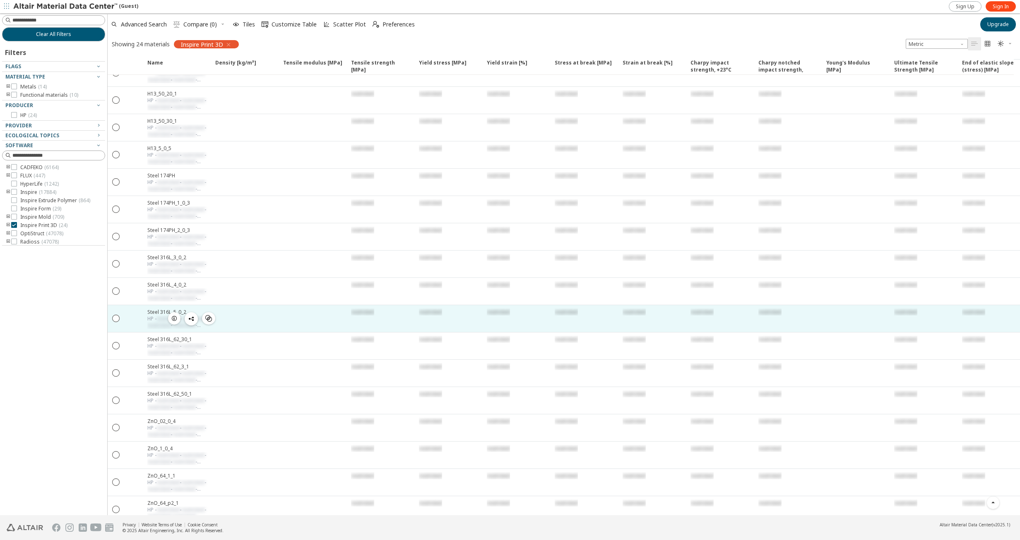
scroll to position [211, 0]
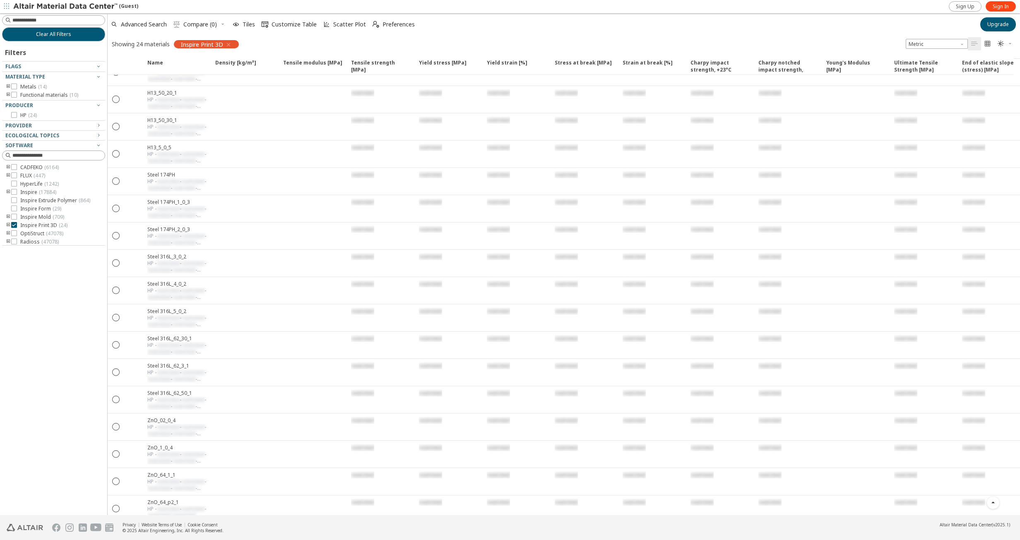
click at [7, 225] on icon "toogle group" at bounding box center [8, 225] width 6 height 7
click at [8, 169] on icon "toogle group" at bounding box center [8, 167] width 6 height 7
